Goal: Task Accomplishment & Management: Manage account settings

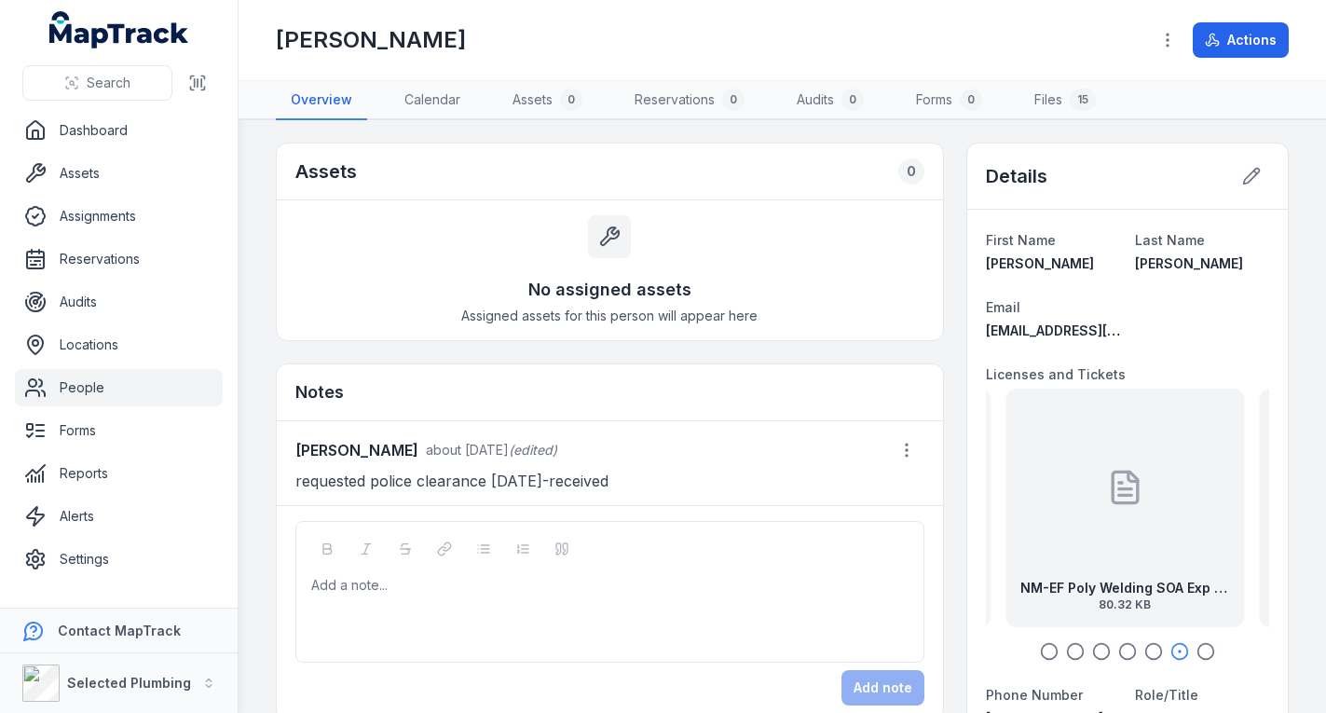
click at [116, 381] on link "People" at bounding box center [119, 387] width 208 height 37
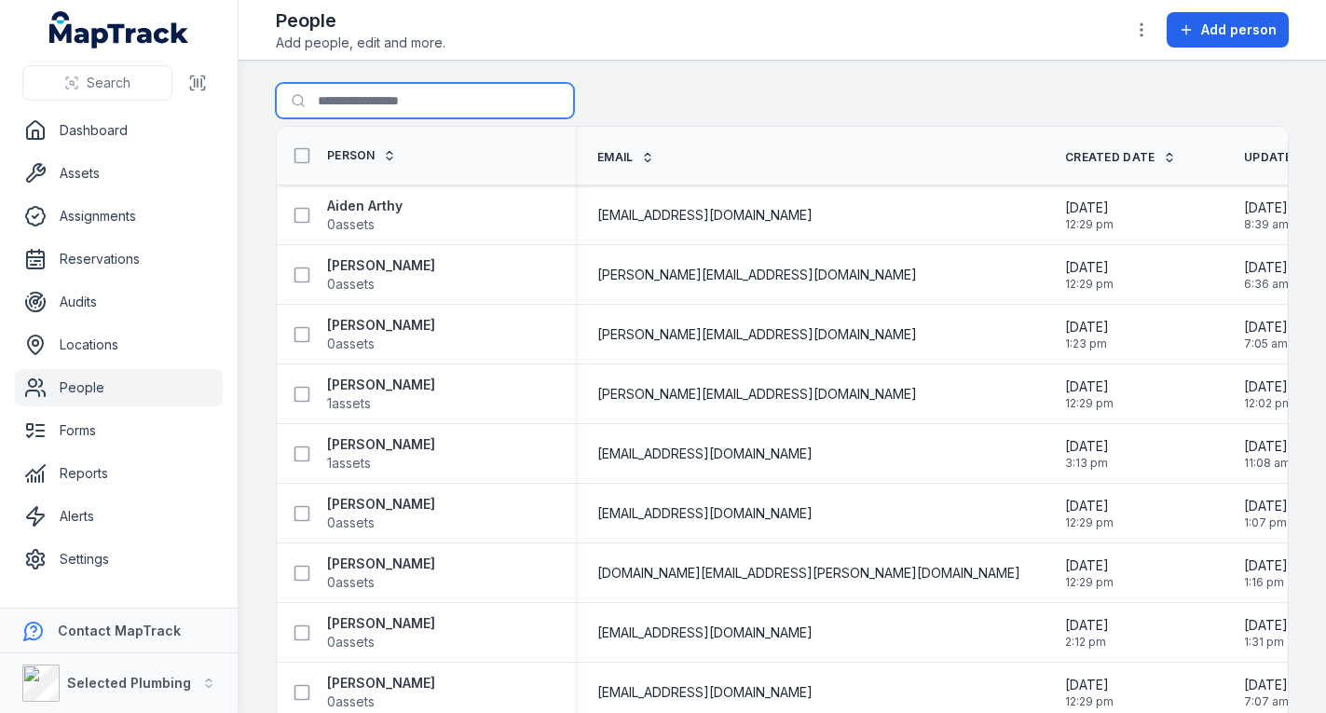
click at [366, 101] on input "Search for people" at bounding box center [425, 100] width 298 height 35
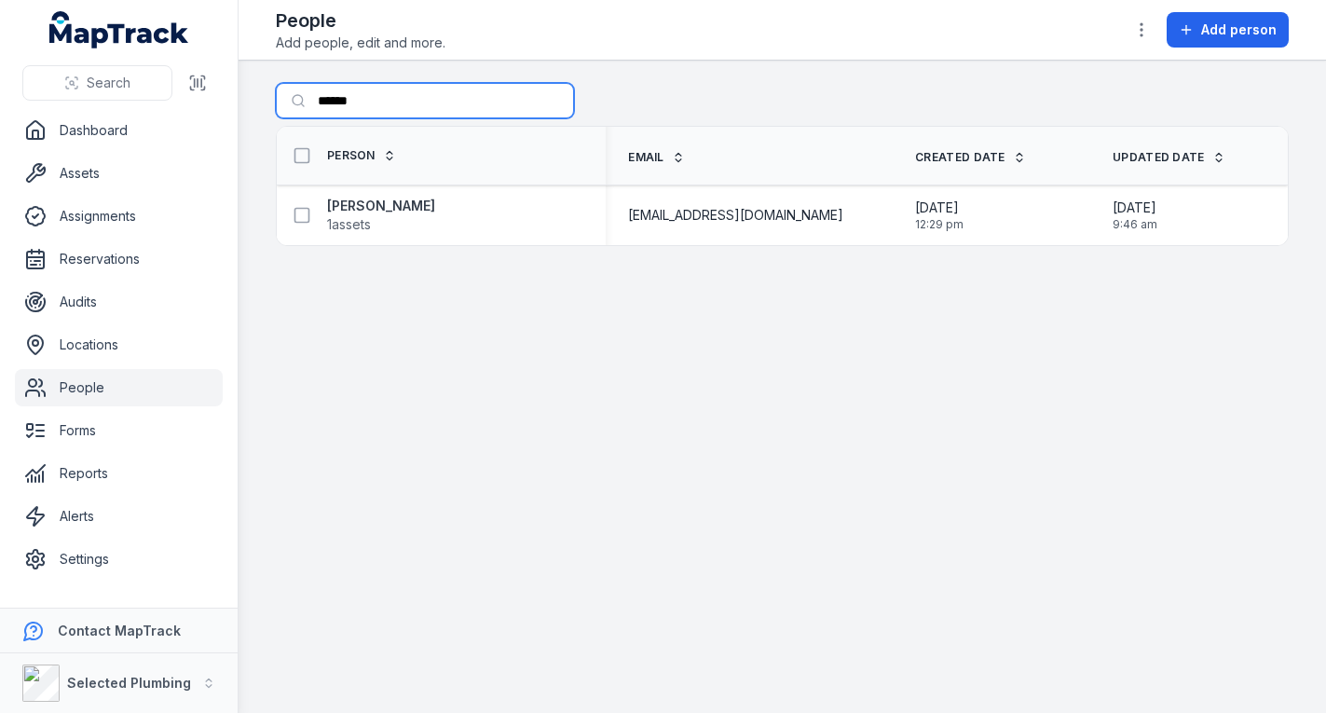
type input "******"
click at [375, 207] on strong "[PERSON_NAME]" at bounding box center [381, 206] width 108 height 19
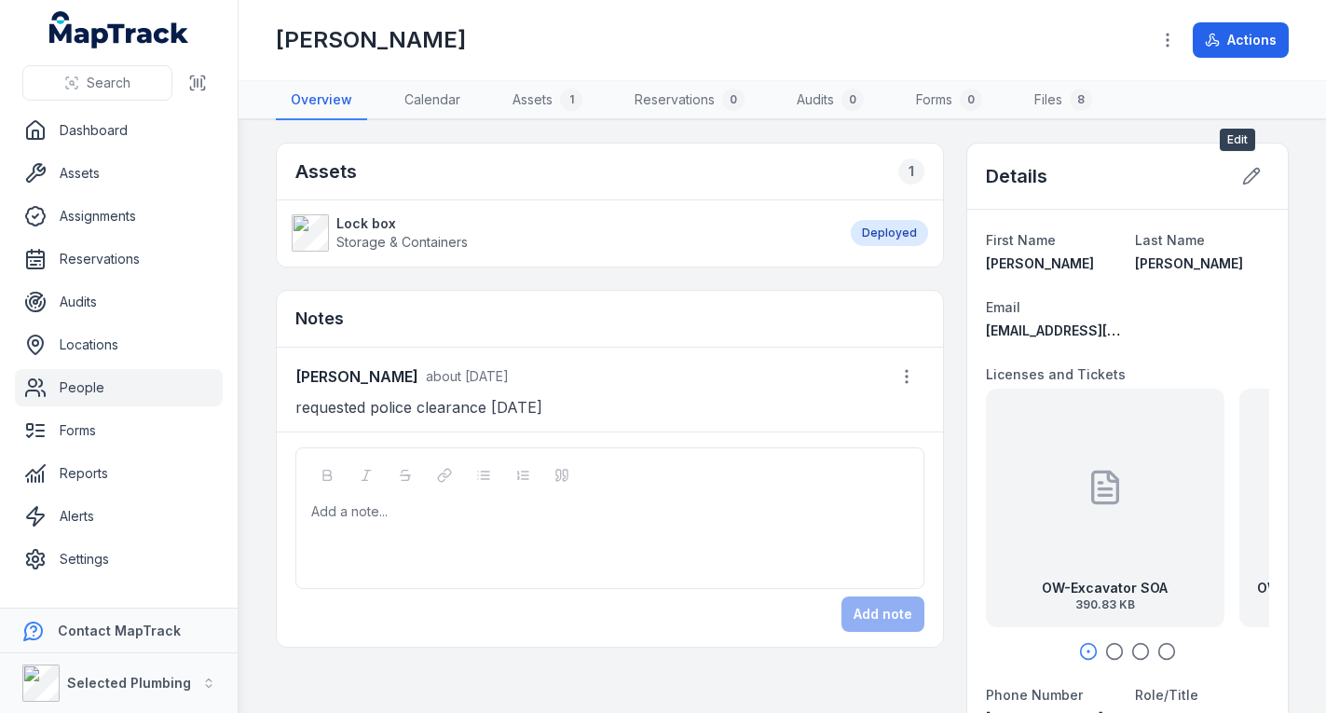
click at [1242, 172] on icon at bounding box center [1251, 176] width 19 height 19
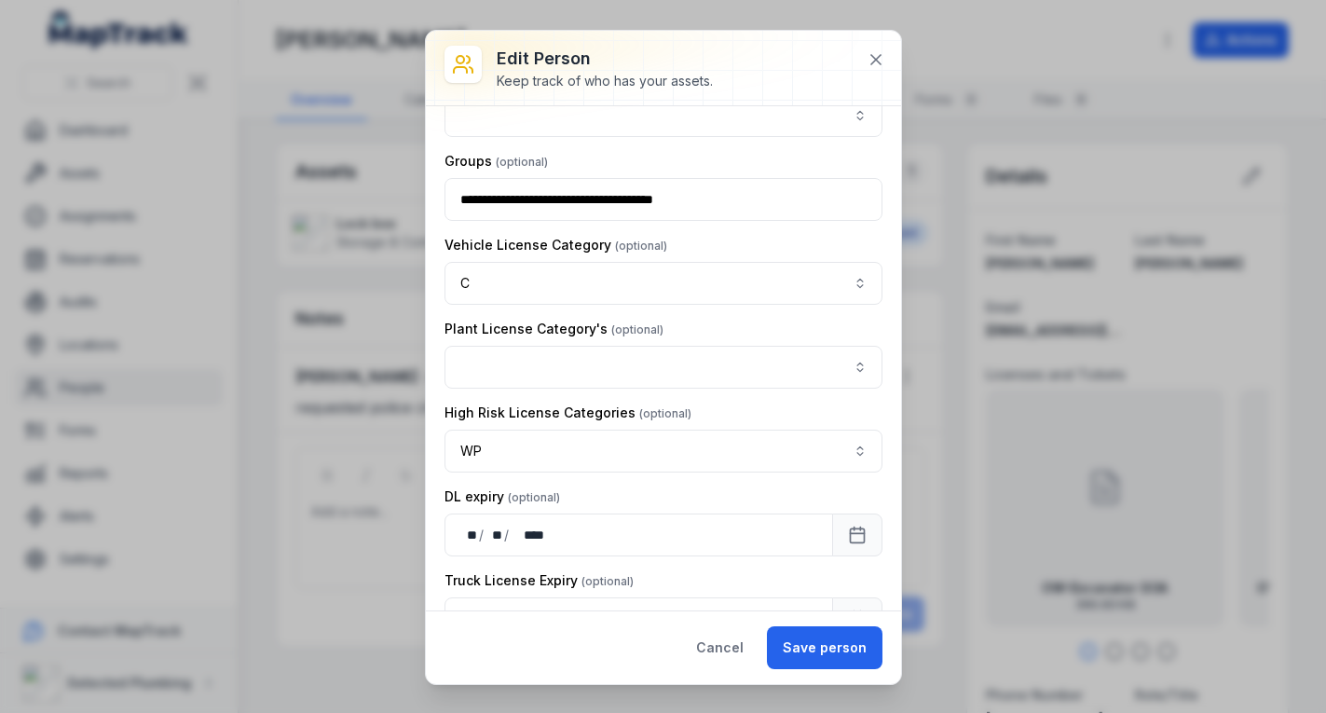
scroll to position [1025, 0]
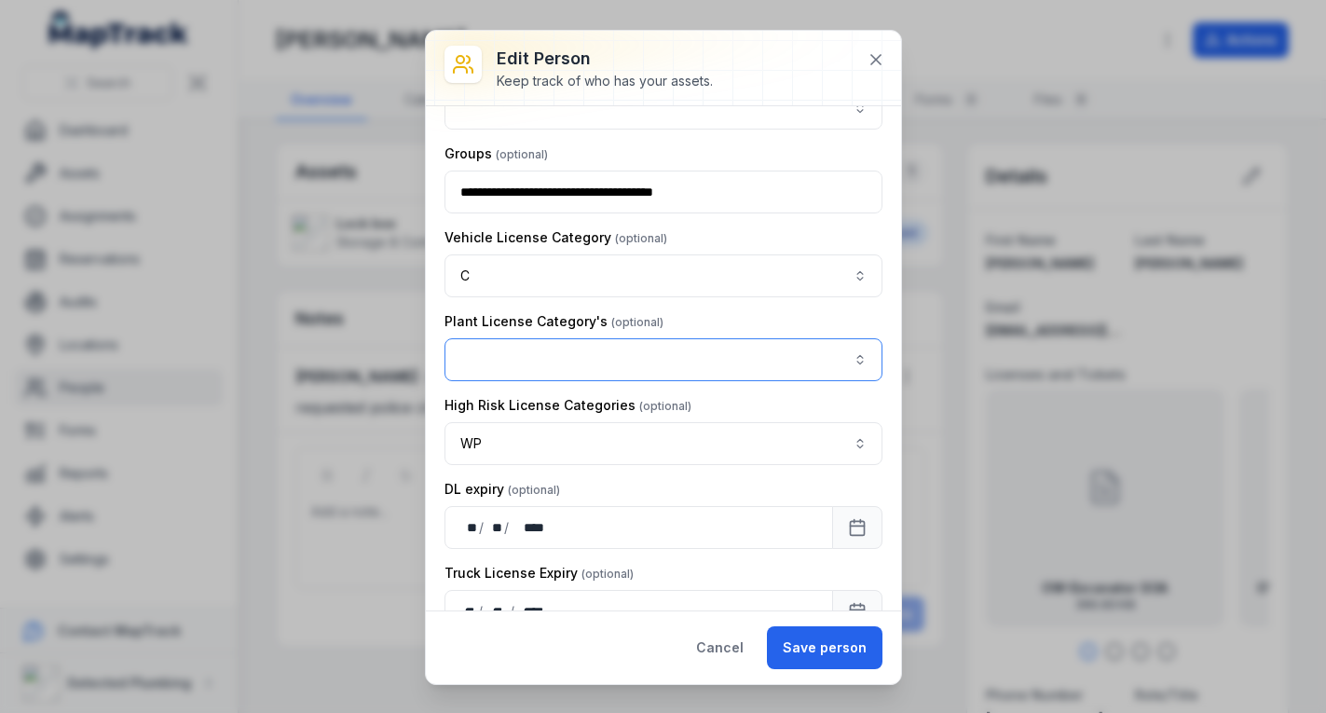
click at [841, 365] on button "button" at bounding box center [663, 359] width 438 height 43
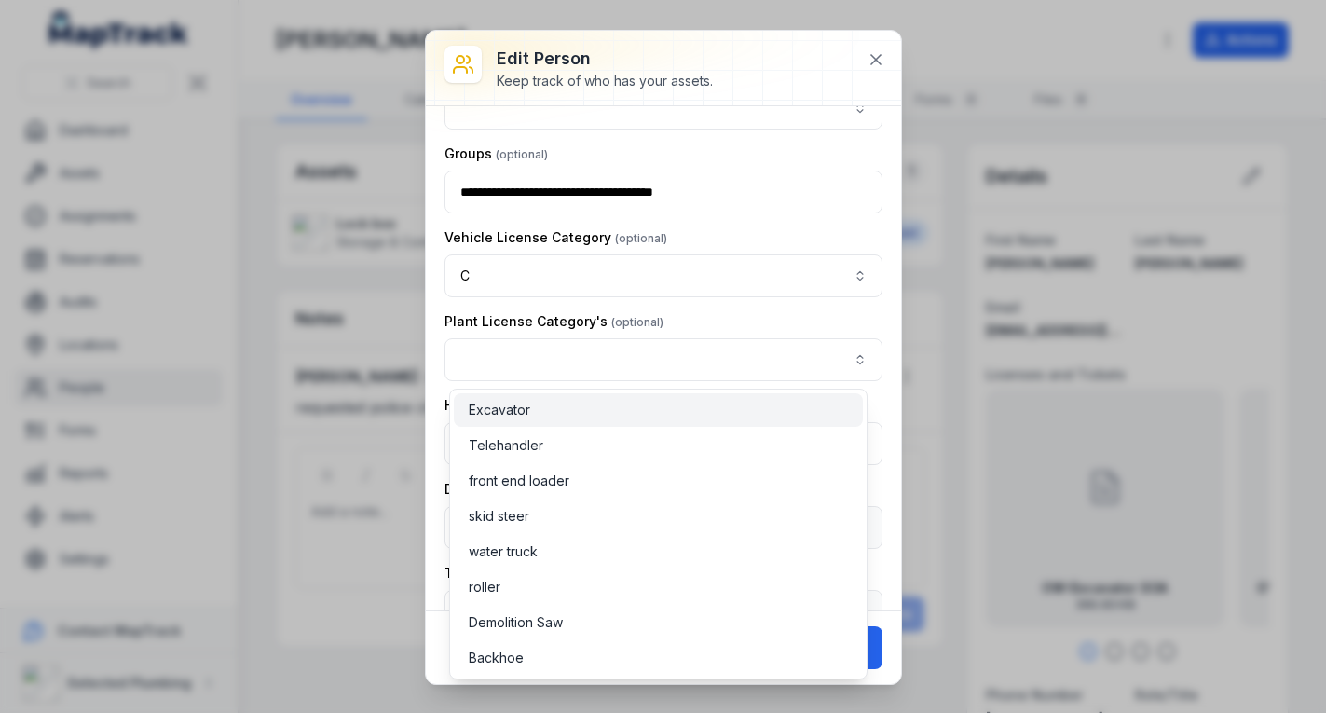
click at [782, 411] on div "Excavator" at bounding box center [658, 410] width 379 height 19
click at [799, 320] on div "Plant License Category's Excavator *********" at bounding box center [663, 346] width 438 height 69
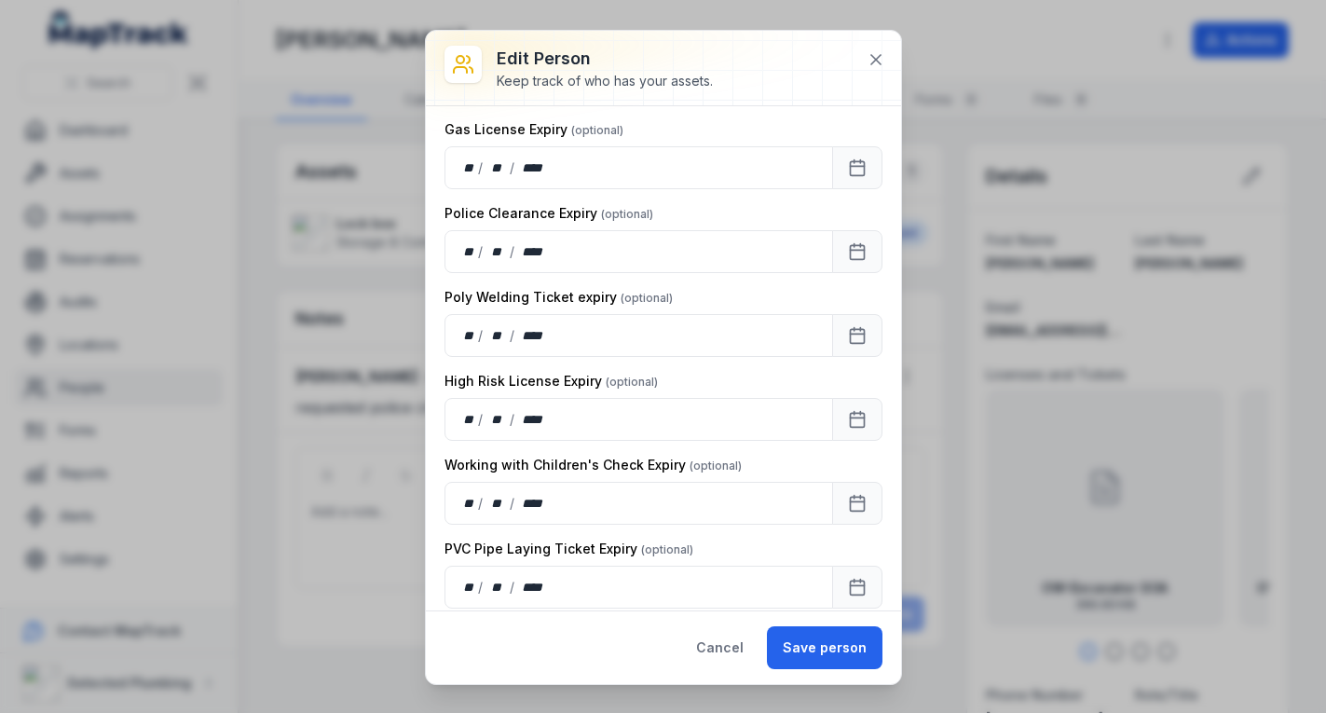
scroll to position [1677, 0]
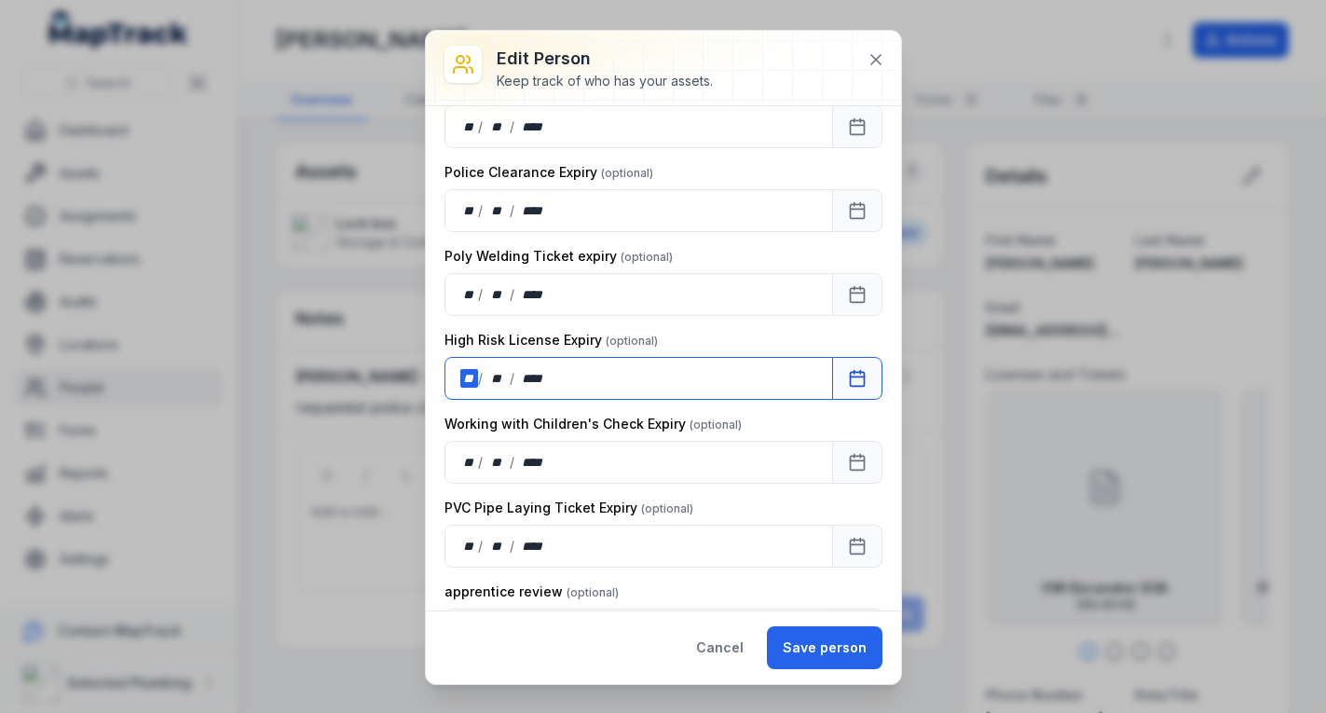
click at [474, 375] on div "**" at bounding box center [469, 378] width 19 height 19
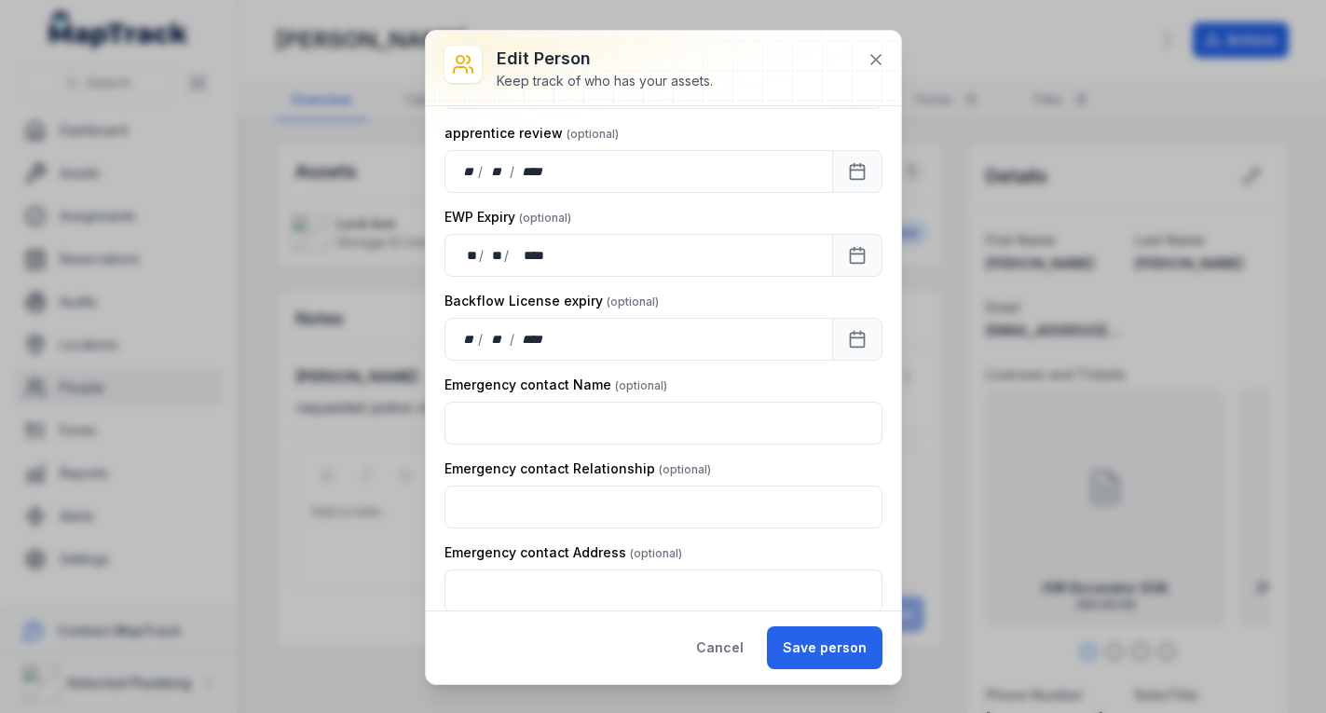
scroll to position [2143, 0]
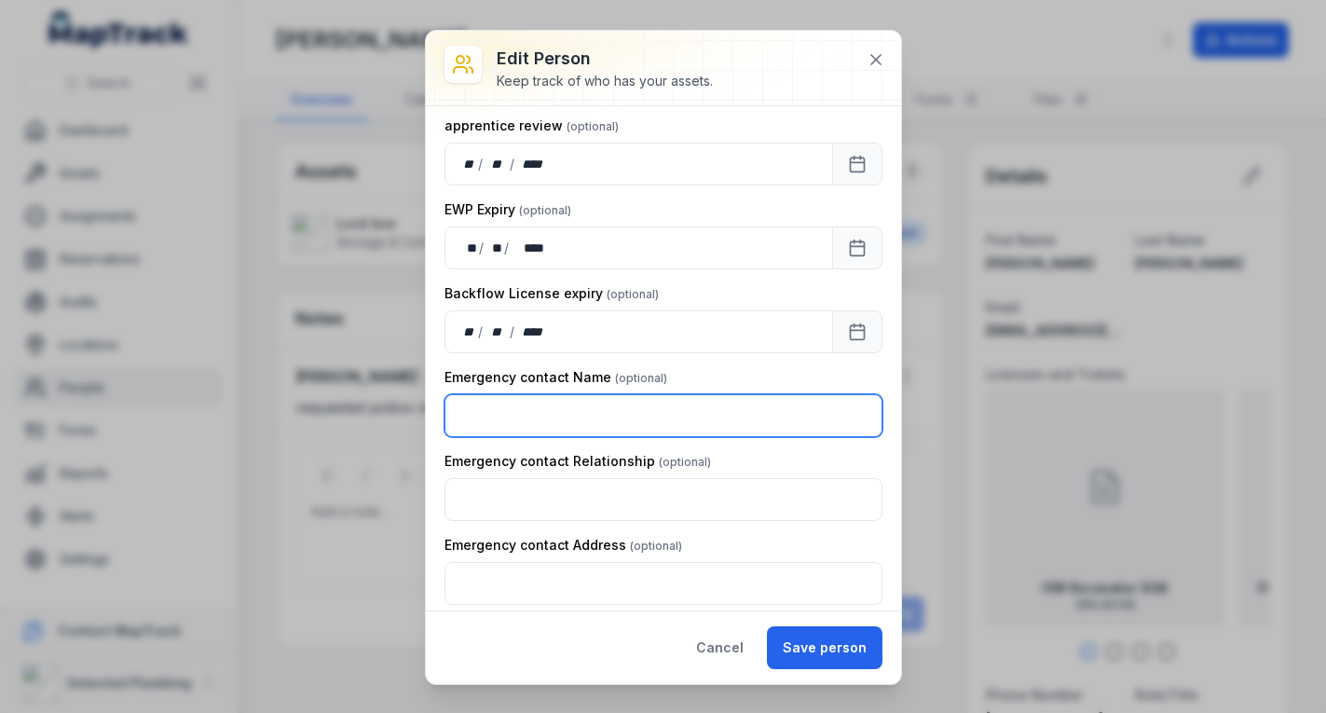
click at [588, 416] on input "text" at bounding box center [663, 415] width 438 height 43
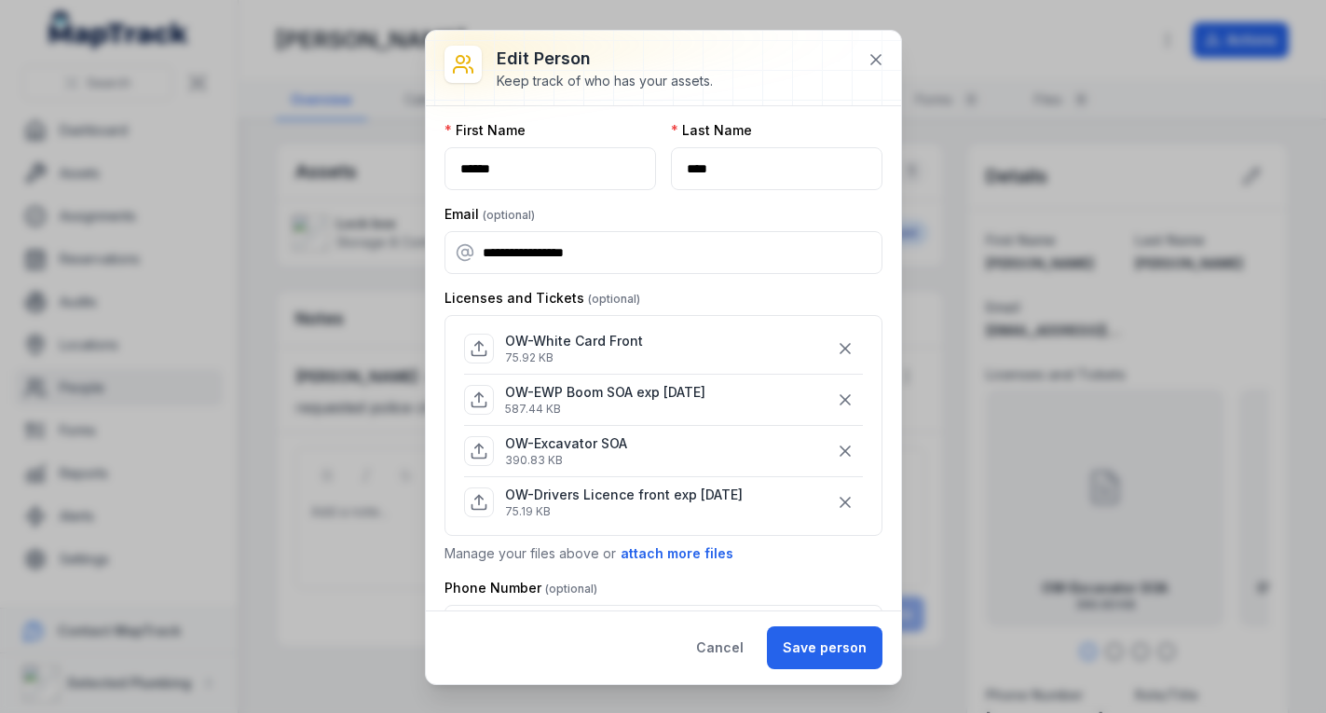
scroll to position [0, 0]
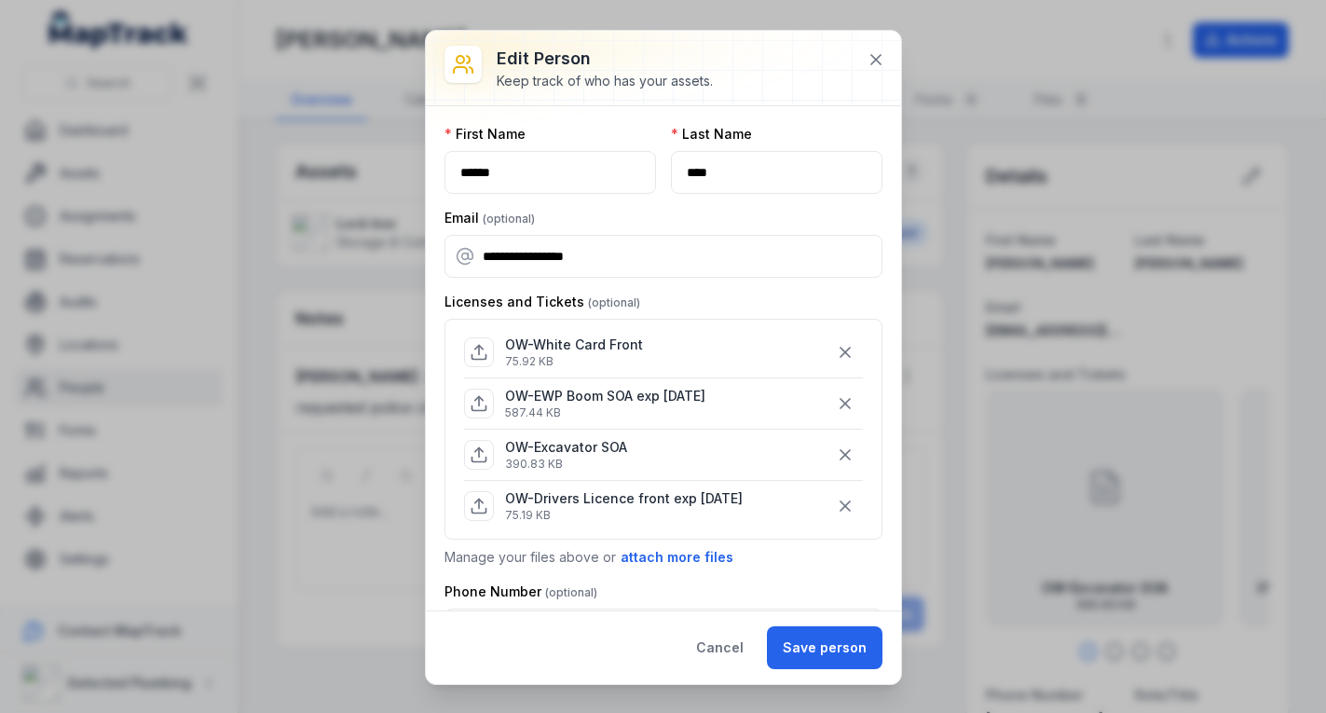
click at [836, 498] on icon "button" at bounding box center [845, 506] width 19 height 19
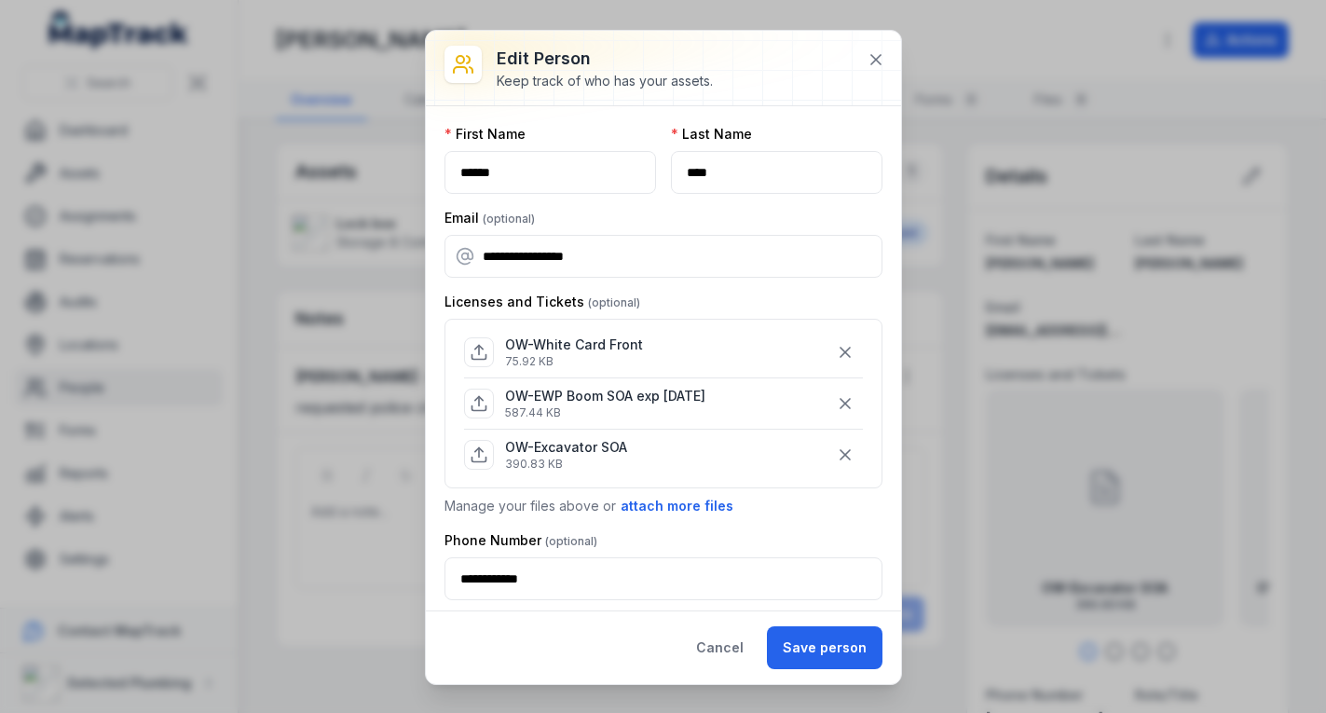
click at [814, 651] on button "Save person" at bounding box center [825, 647] width 116 height 43
